Goal: Information Seeking & Learning: Learn about a topic

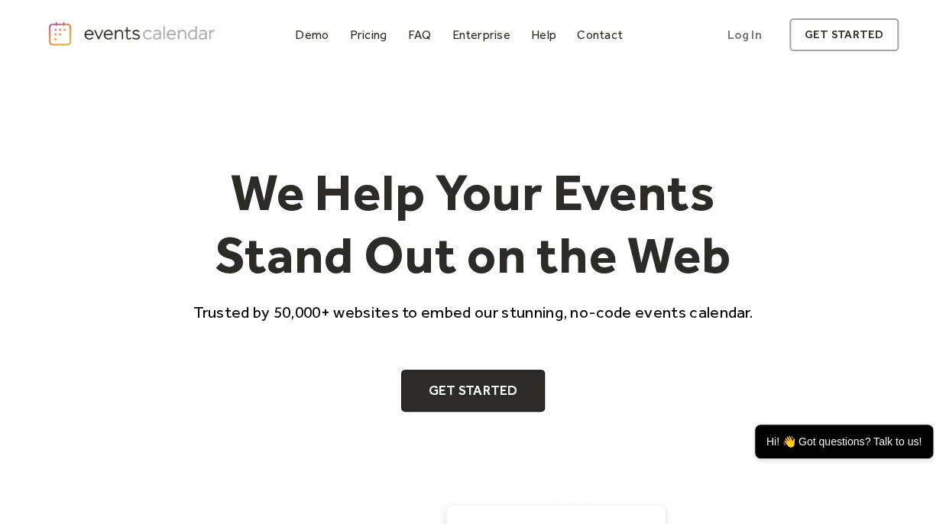
click at [141, 33] on img "home" at bounding box center [132, 34] width 171 height 27
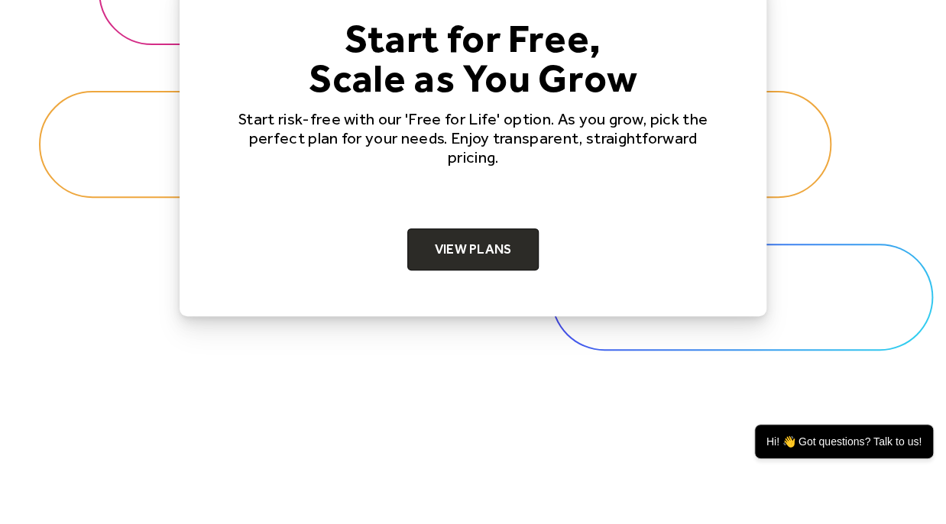
scroll to position [4831, 0]
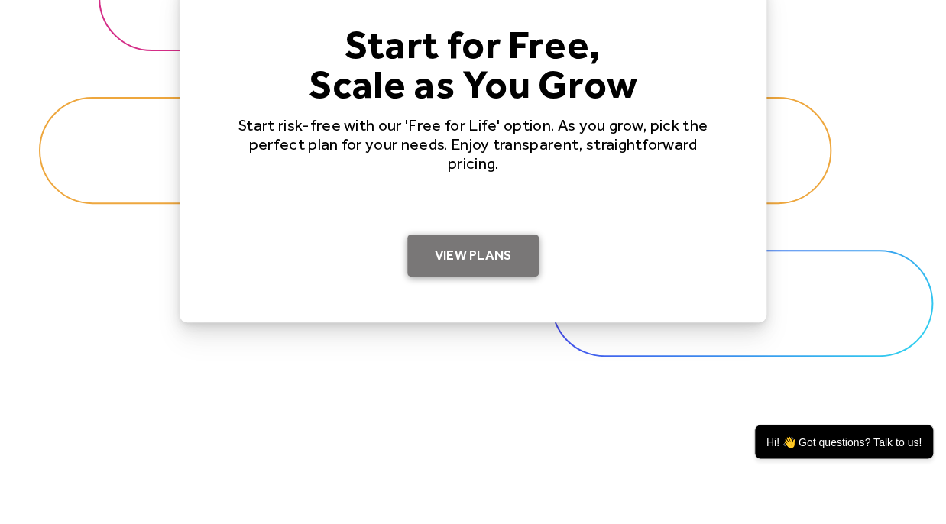
click at [472, 251] on link "View Plans" at bounding box center [473, 256] width 132 height 43
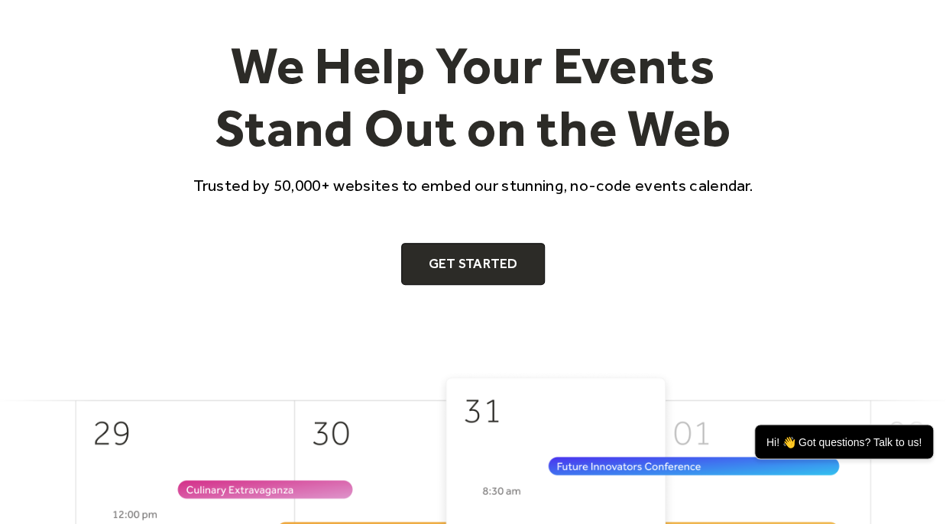
scroll to position [0, 0]
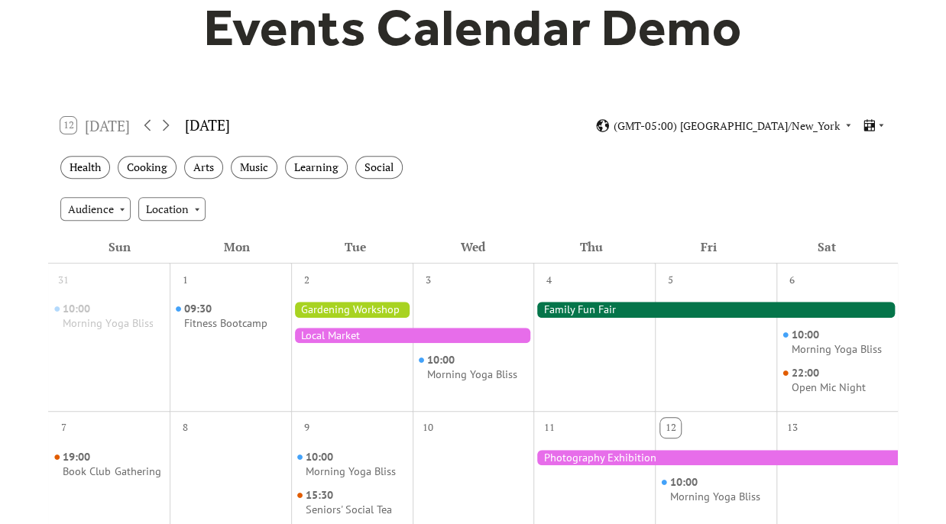
scroll to position [241, 0]
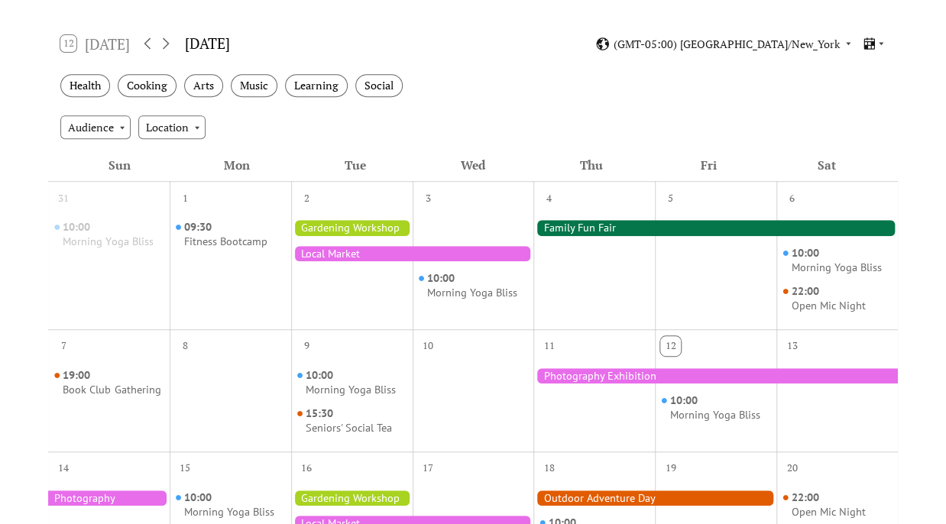
click at [564, 225] on div at bounding box center [715, 227] width 365 height 15
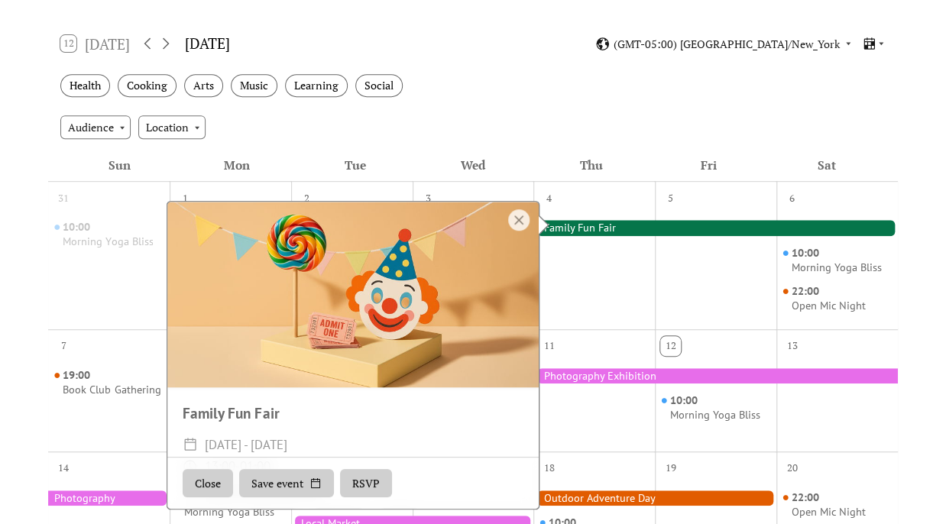
click at [521, 217] on div at bounding box center [518, 219] width 21 height 21
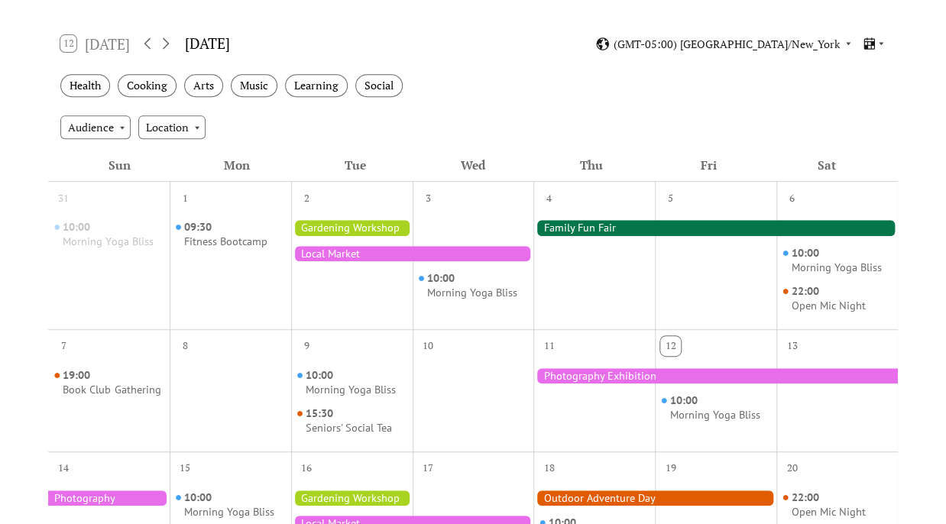
click at [641, 117] on div "Audience Location" at bounding box center [473, 126] width 850 height 41
click at [881, 43] on icon at bounding box center [881, 44] width 5 height 3
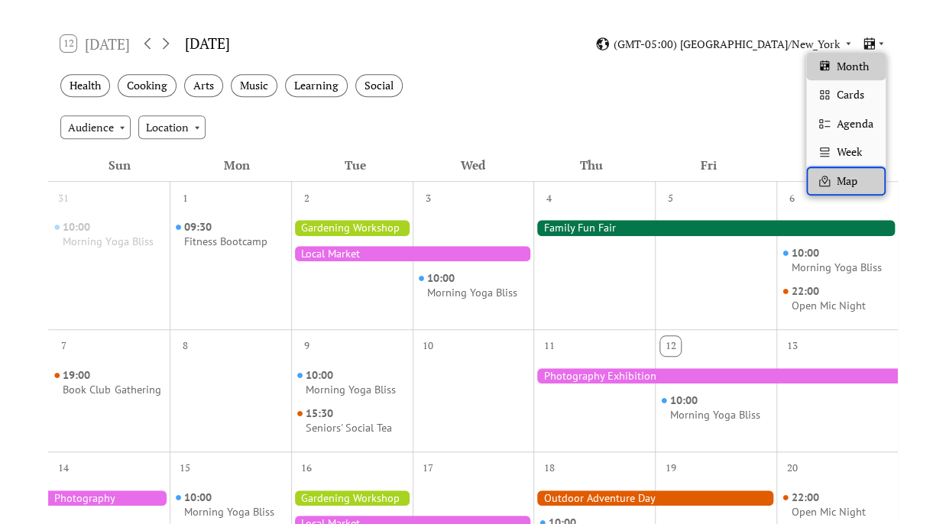
click at [851, 181] on span "Map" at bounding box center [847, 181] width 21 height 17
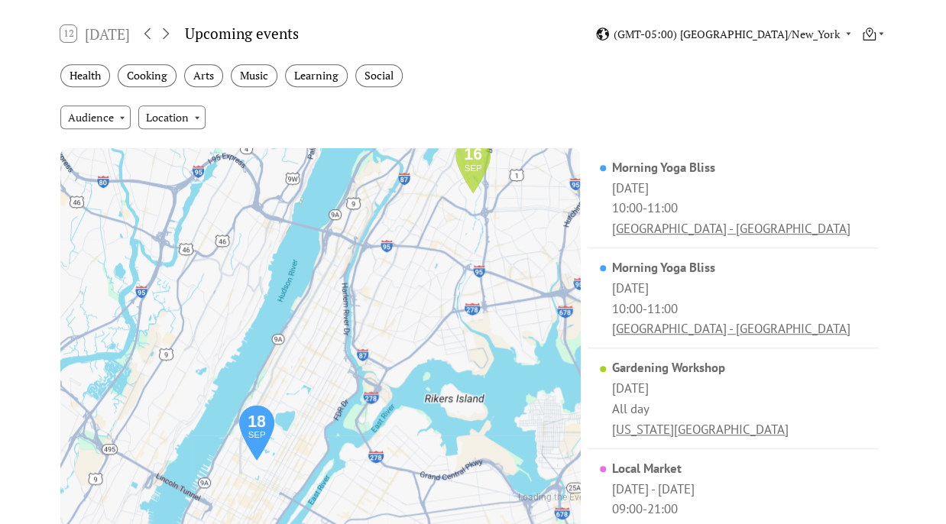
scroll to position [260, 0]
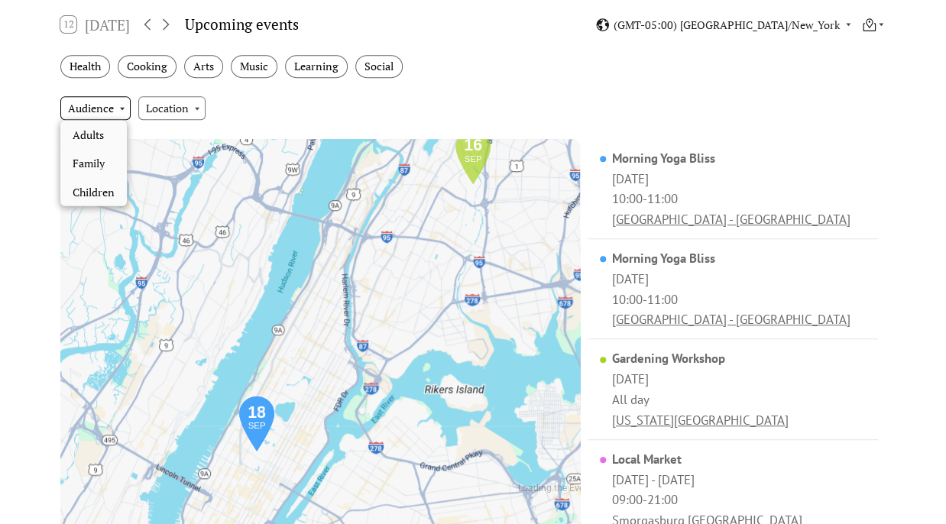
click at [122, 104] on div "Audience" at bounding box center [95, 107] width 70 height 23
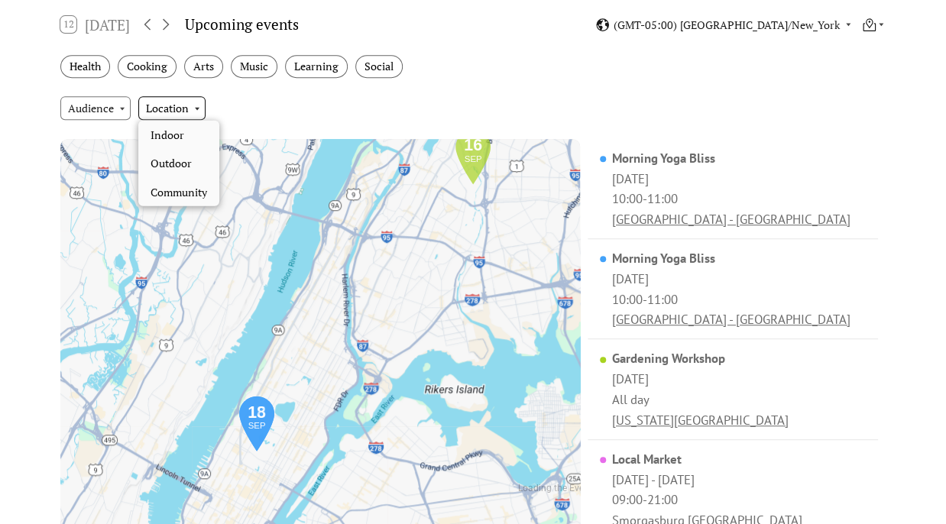
click at [197, 107] on div "Location" at bounding box center [171, 107] width 67 height 23
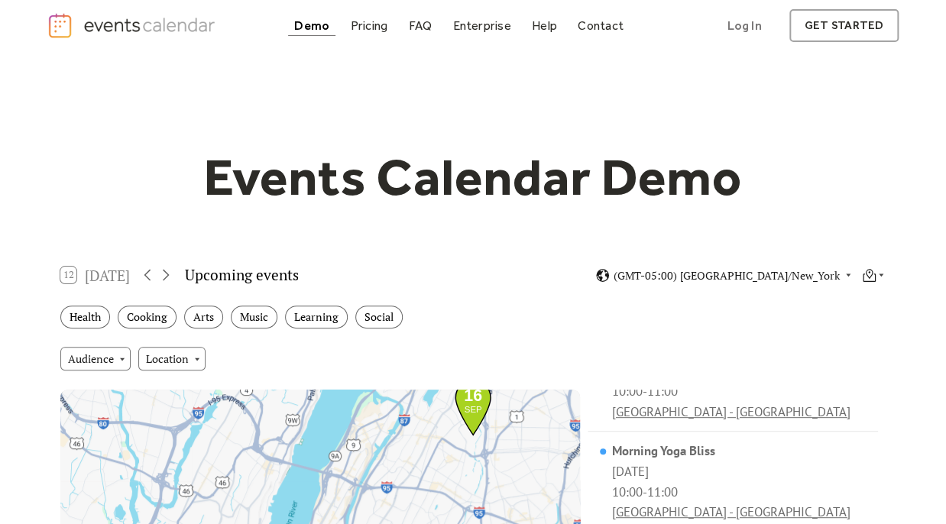
scroll to position [0, 0]
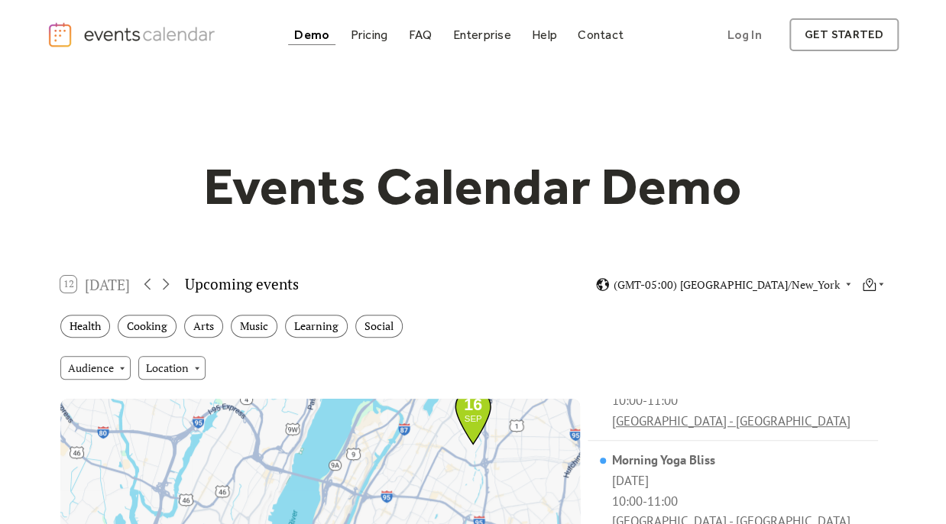
click at [311, 31] on div "Demo" at bounding box center [311, 35] width 35 height 8
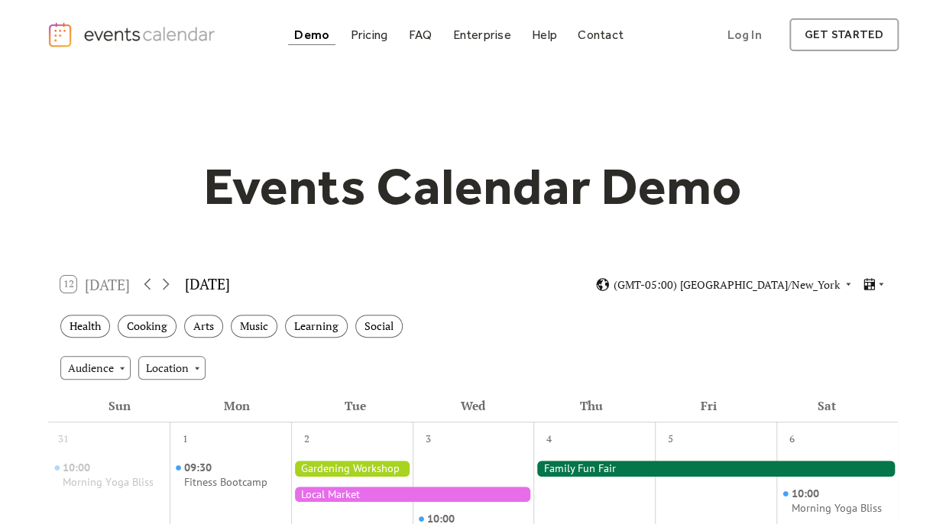
drag, startPoint x: 945, startPoint y: 96, endPoint x: 945, endPoint y: 138, distance: 42.0
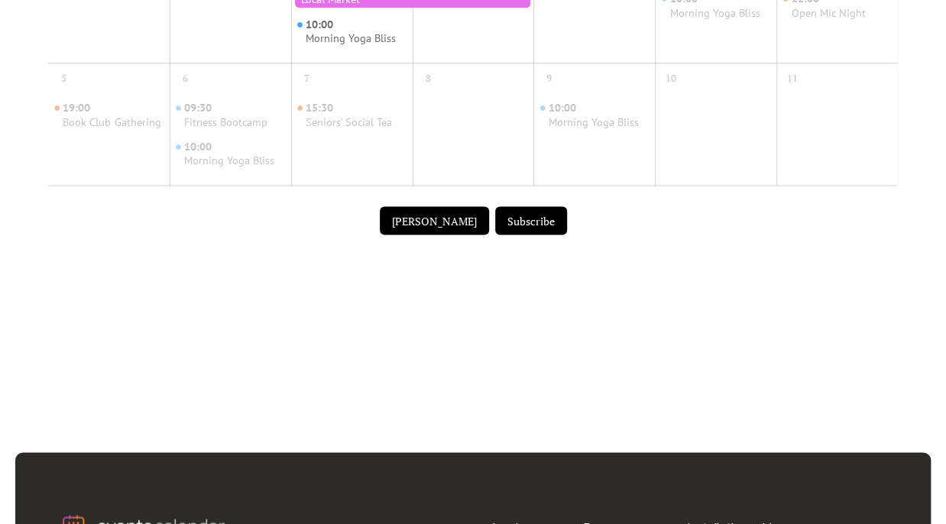
scroll to position [1019, 0]
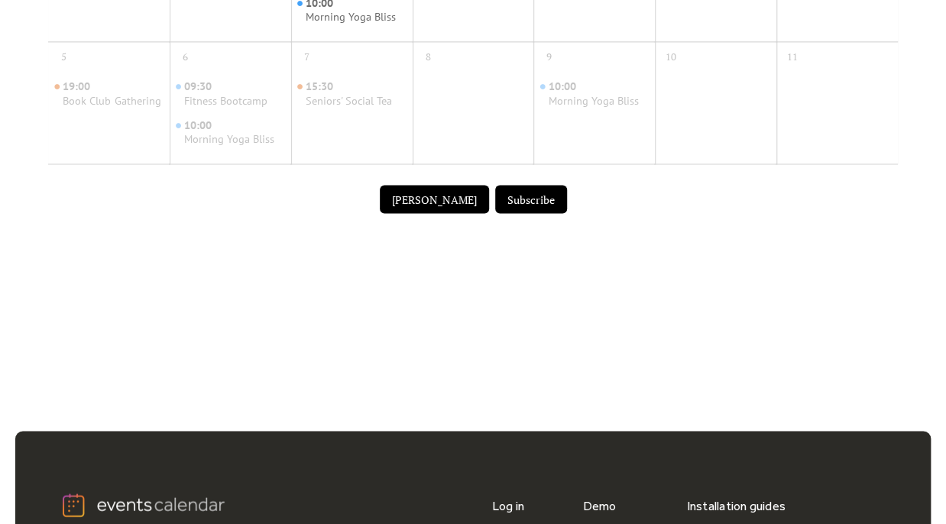
click at [426, 198] on button "Submit Event" at bounding box center [434, 199] width 109 height 29
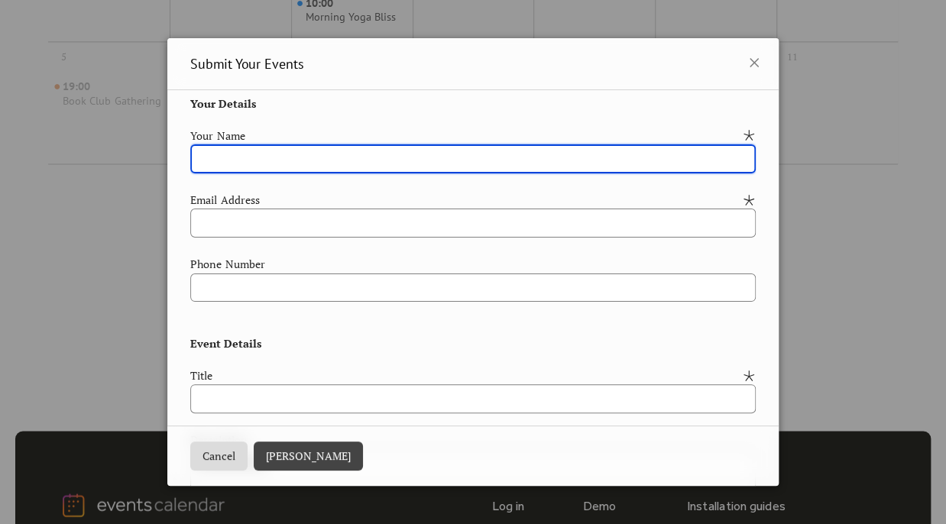
scroll to position [0, 0]
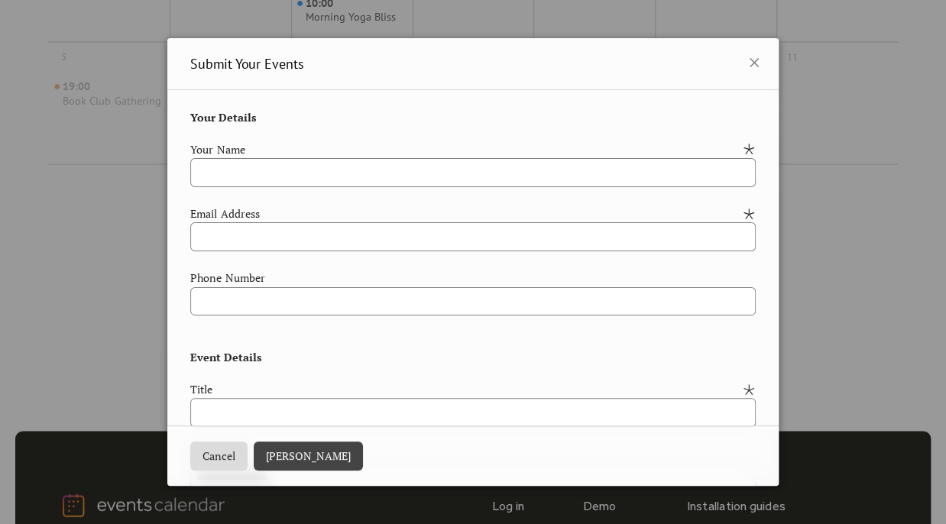
click at [745, 61] on icon at bounding box center [754, 63] width 18 height 18
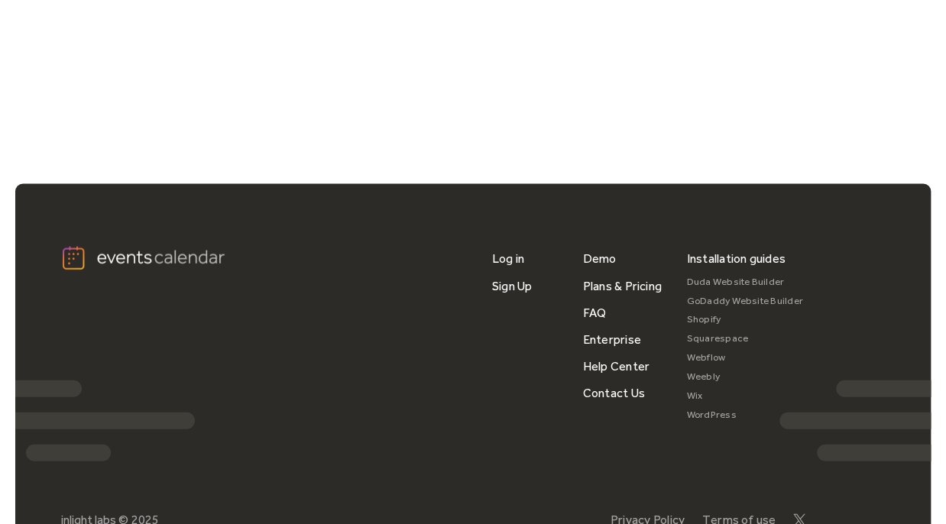
scroll to position [1269, 0]
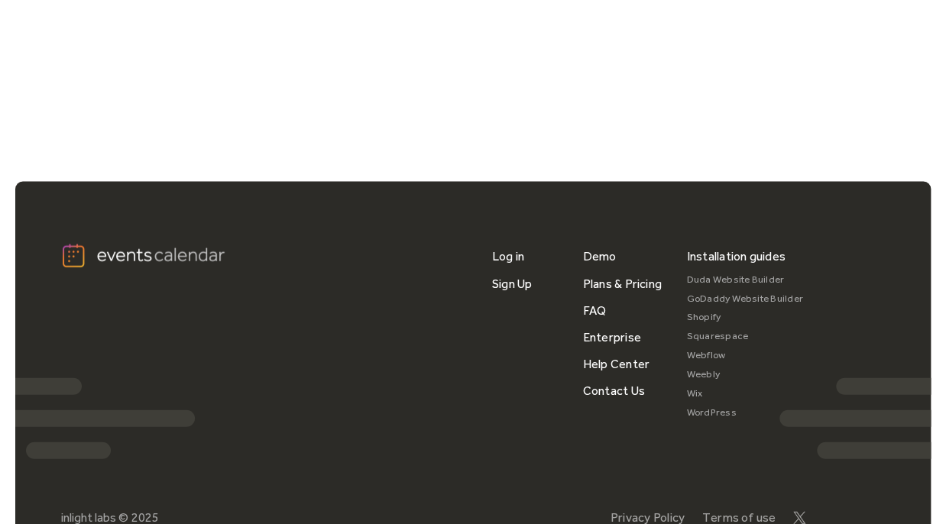
click at [709, 253] on div "Installation guides" at bounding box center [735, 255] width 99 height 27
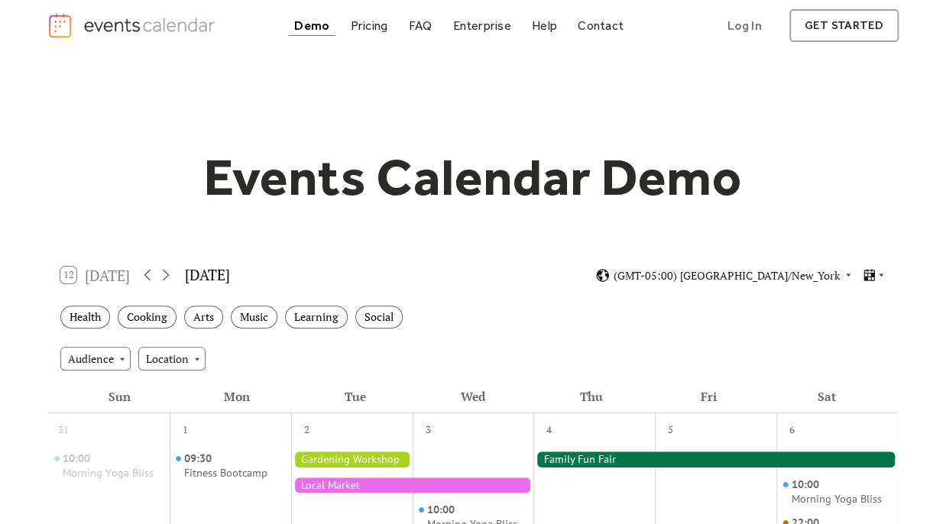
scroll to position [0, 0]
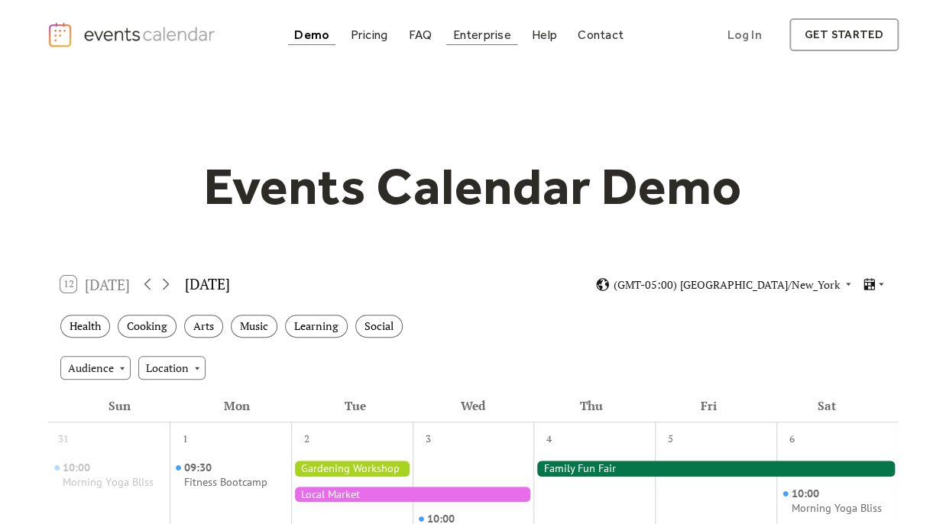
click at [485, 34] on div "Enterprise" at bounding box center [481, 35] width 58 height 8
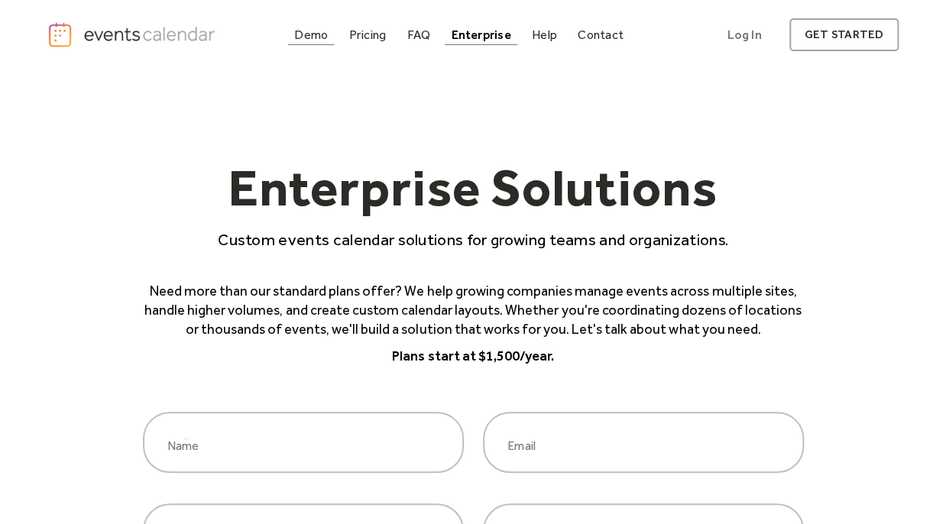
click at [311, 31] on div "Demo" at bounding box center [311, 35] width 34 height 8
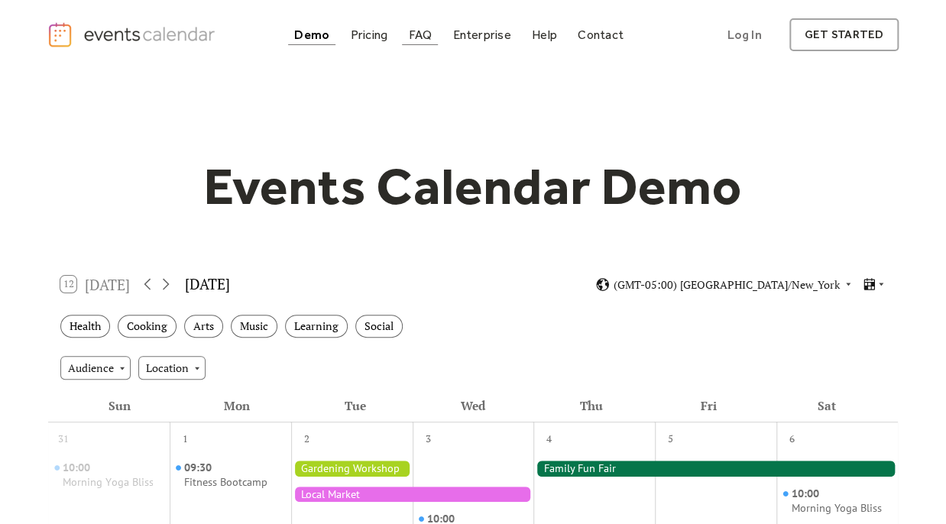
click at [421, 27] on link "FAQ" at bounding box center [420, 34] width 36 height 21
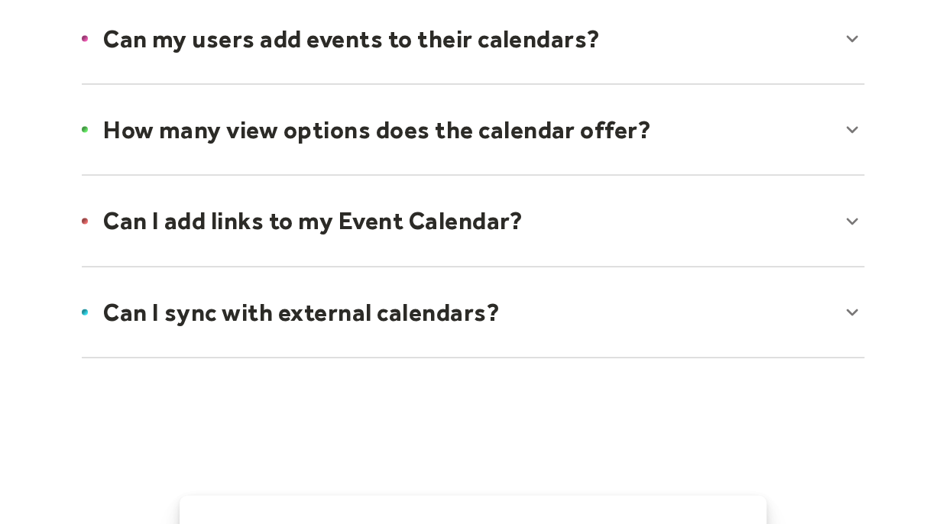
scroll to position [1120, 0]
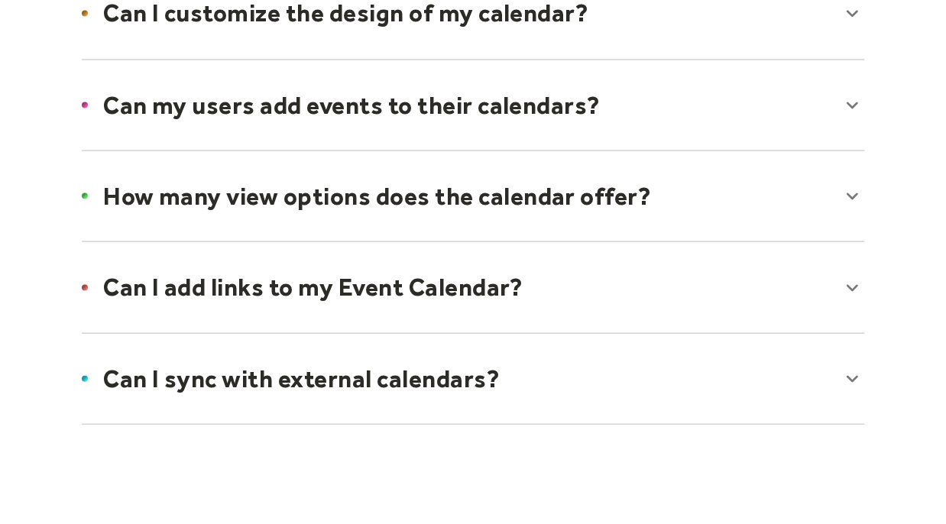
click at [527, 99] on div at bounding box center [472, 105] width 813 height 93
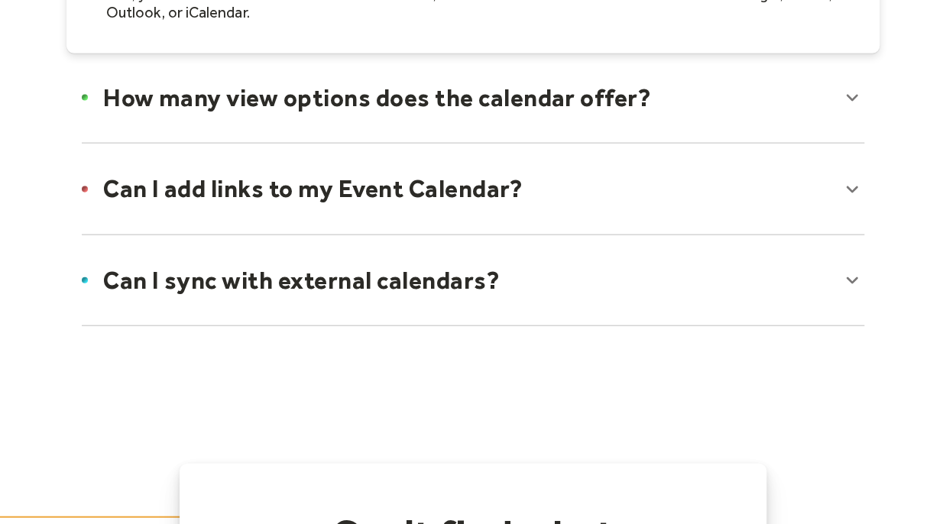
scroll to position [1322, 0]
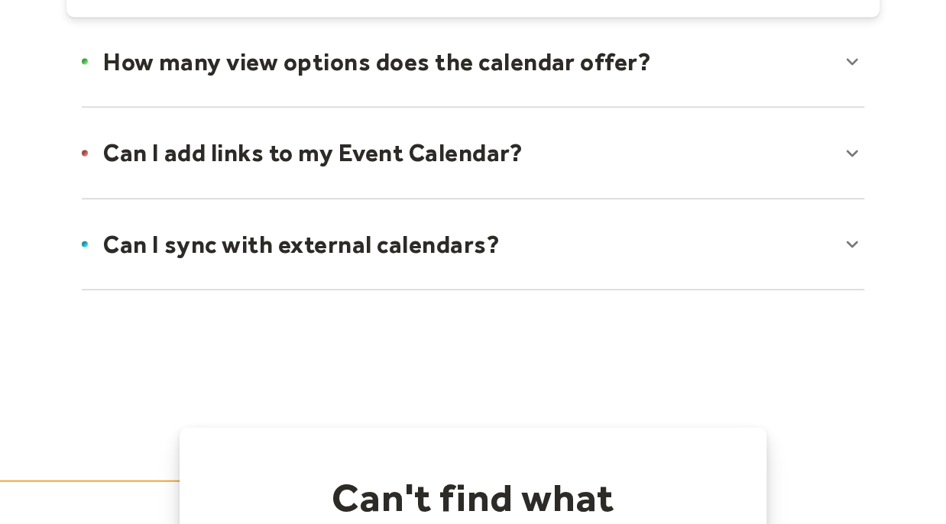
click at [591, 66] on div at bounding box center [472, 61] width 813 height 93
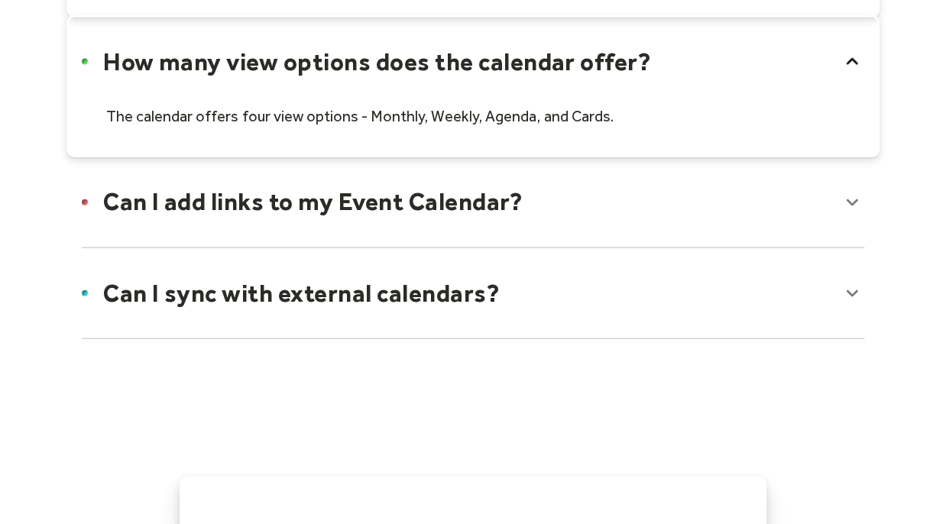
click at [478, 204] on div at bounding box center [472, 201] width 813 height 93
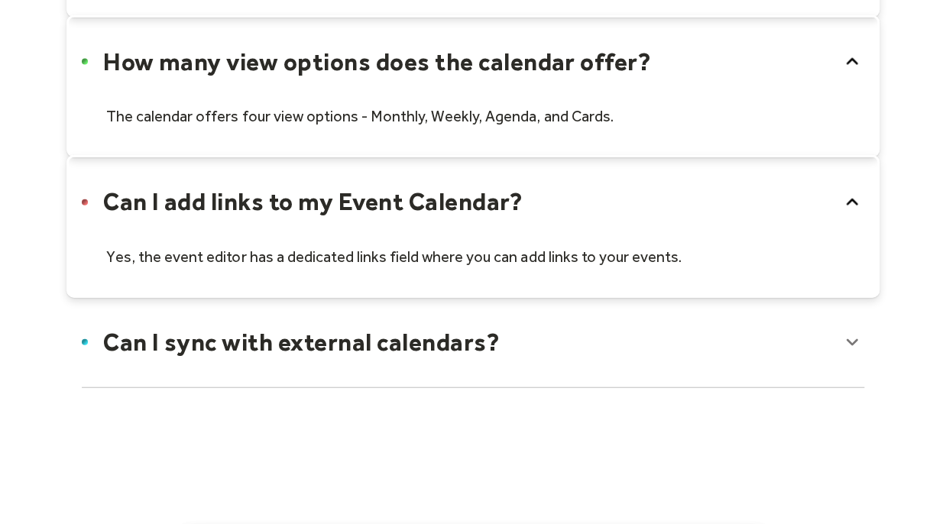
click at [320, 341] on div at bounding box center [472, 342] width 813 height 93
